Goal: Information Seeking & Learning: Learn about a topic

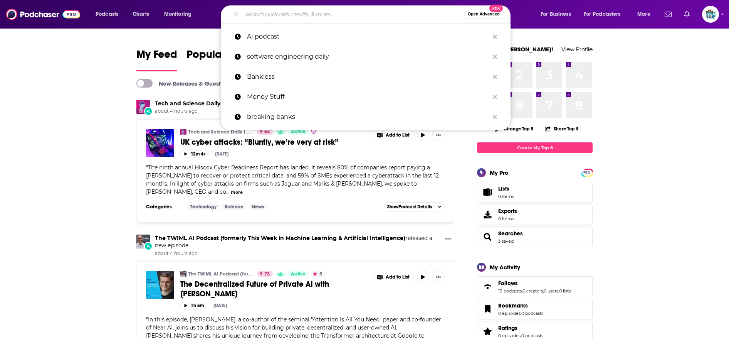
click at [285, 13] on input "Search podcasts, credits, & more..." at bounding box center [353, 14] width 222 height 12
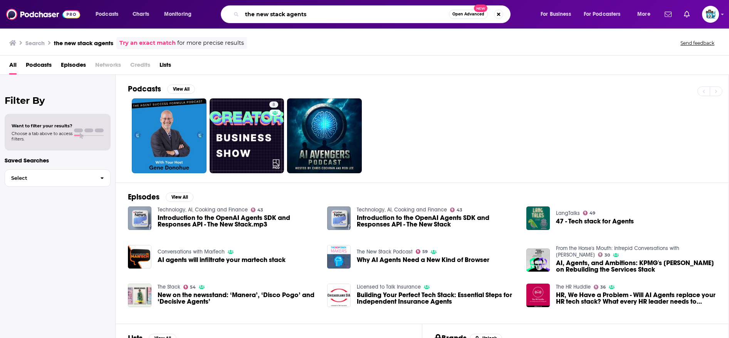
drag, startPoint x: 315, startPoint y: 13, endPoint x: 285, endPoint y: 13, distance: 30.5
click at [285, 13] on input "the new stack agents" at bounding box center [345, 14] width 207 height 12
type input "the new stack"
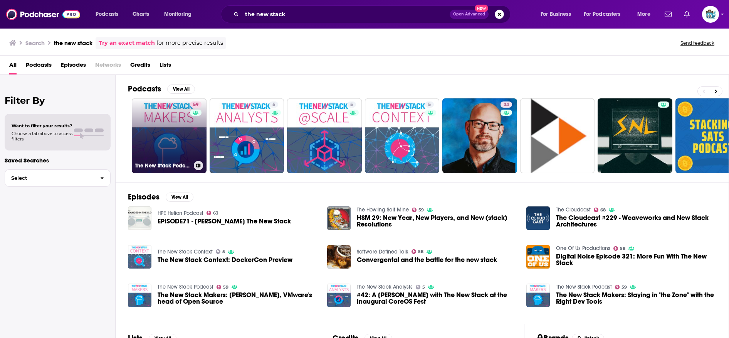
click at [165, 142] on link "59 The New Stack Podcast" at bounding box center [169, 135] width 75 height 75
